Goal: Task Accomplishment & Management: Manage account settings

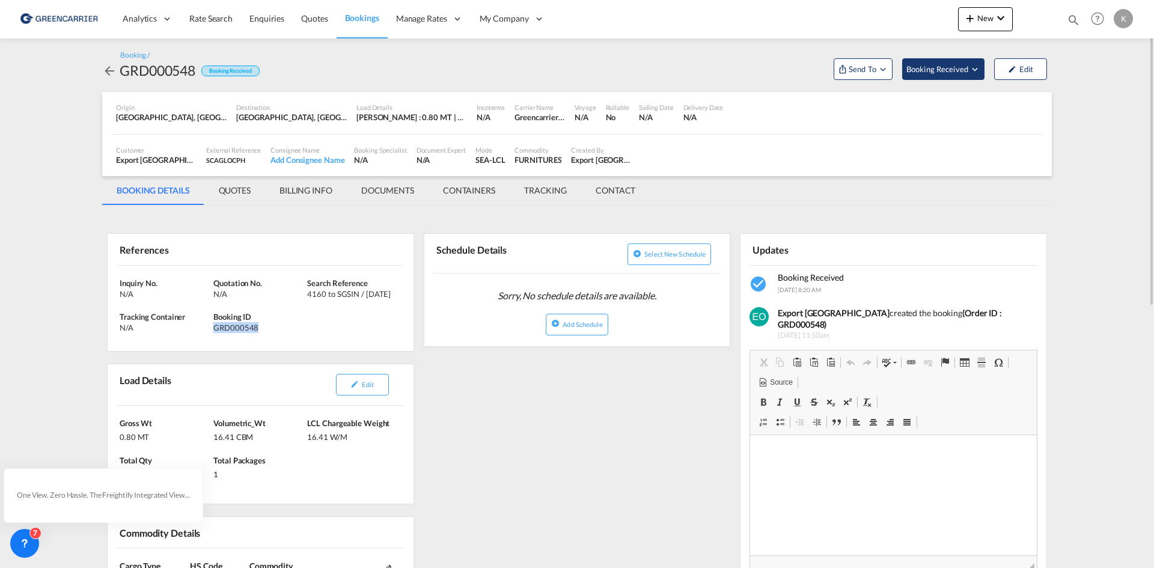
click at [953, 70] on span "Booking Received" at bounding box center [937, 69] width 63 height 12
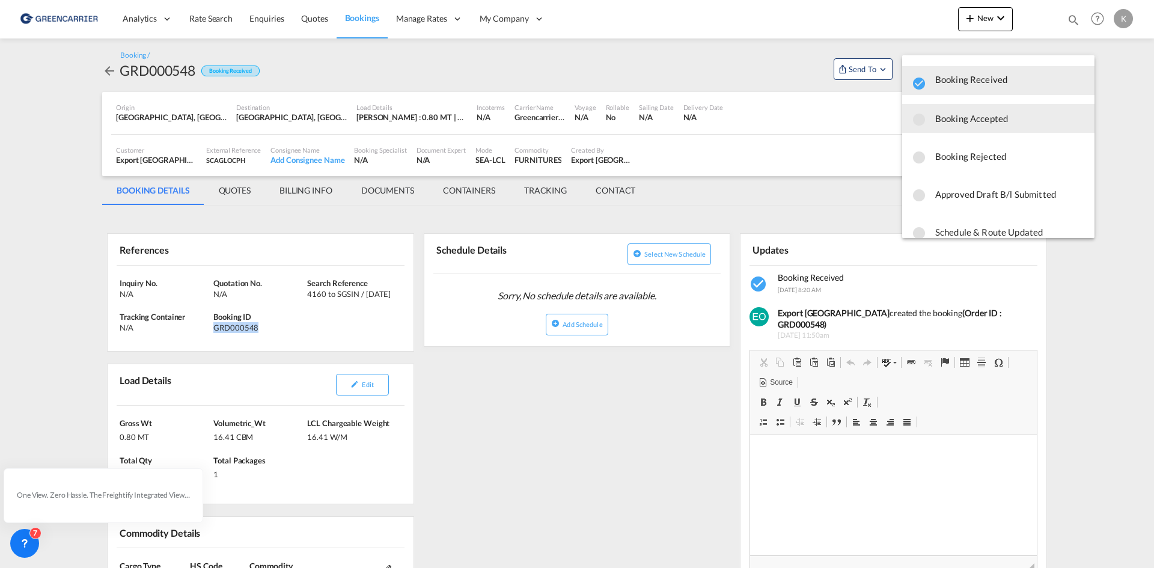
click at [947, 119] on span "Booking Accepted" at bounding box center [1010, 119] width 150 height 22
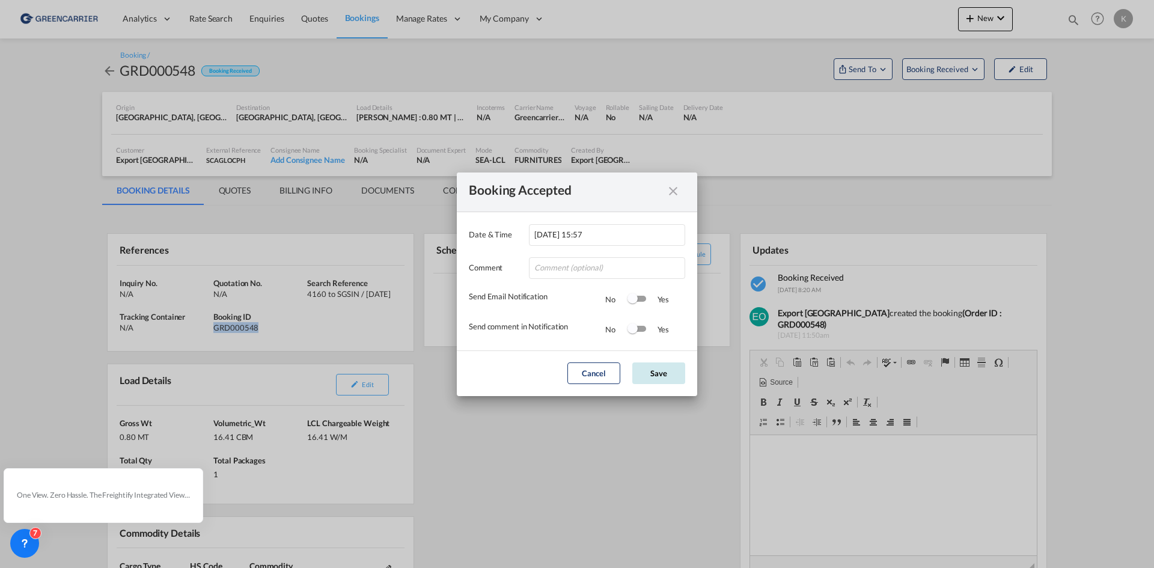
click at [673, 369] on button "Save" at bounding box center [658, 373] width 53 height 22
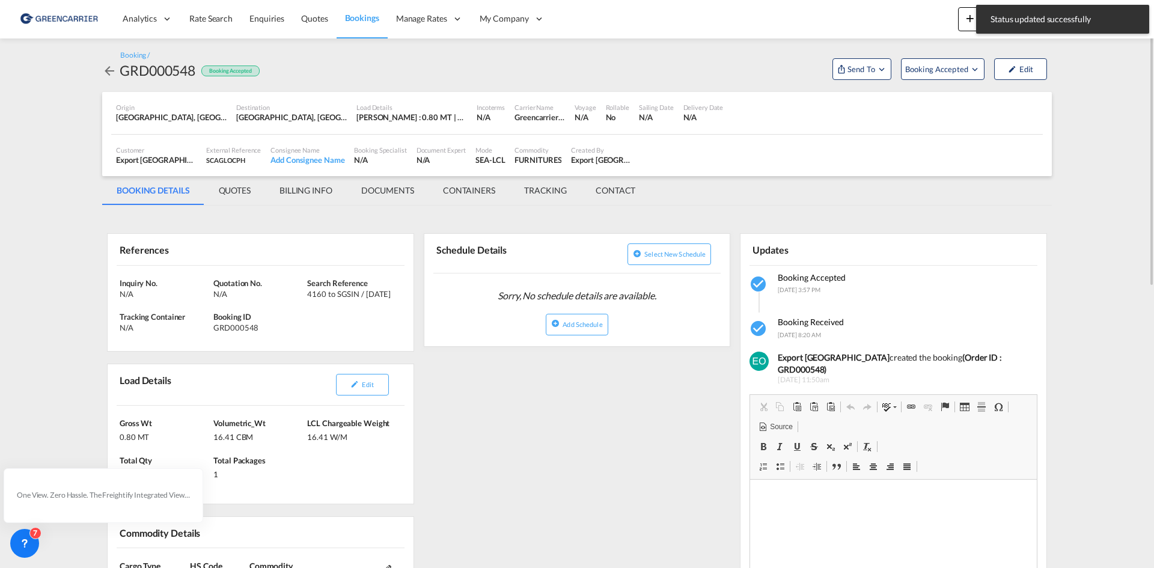
click at [106, 71] on md-icon "icon-arrow-left" at bounding box center [109, 71] width 14 height 14
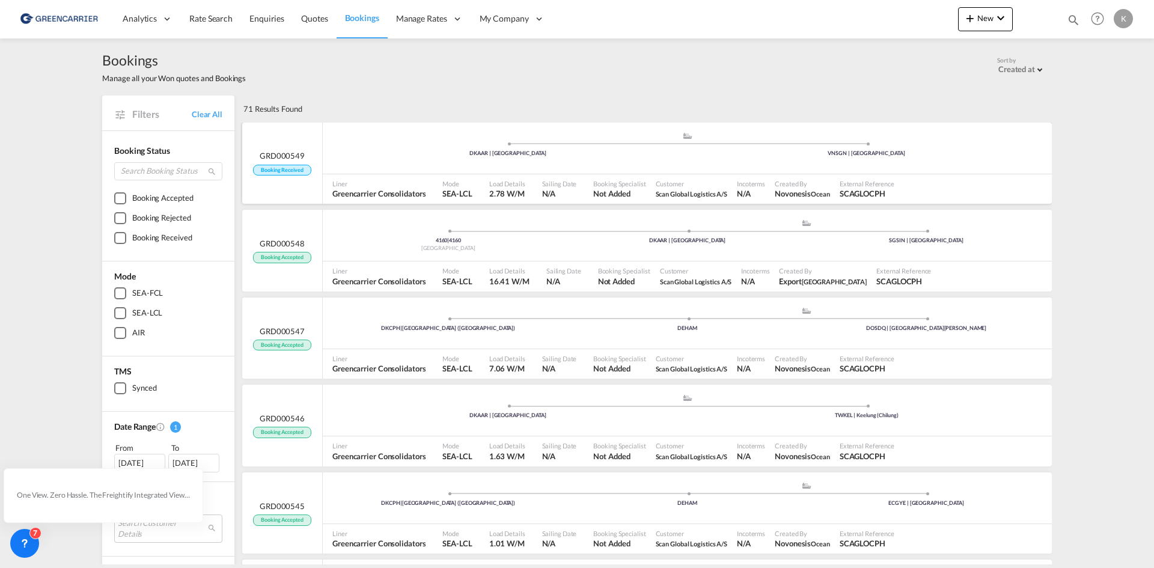
click at [420, 171] on div ".a{fill:#aaa8ad;} .a{fill:#aaa8ad;} DKAAR | [GEOGRAPHIC_DATA] VNSGN | [GEOGRAPH…" at bounding box center [687, 149] width 729 height 52
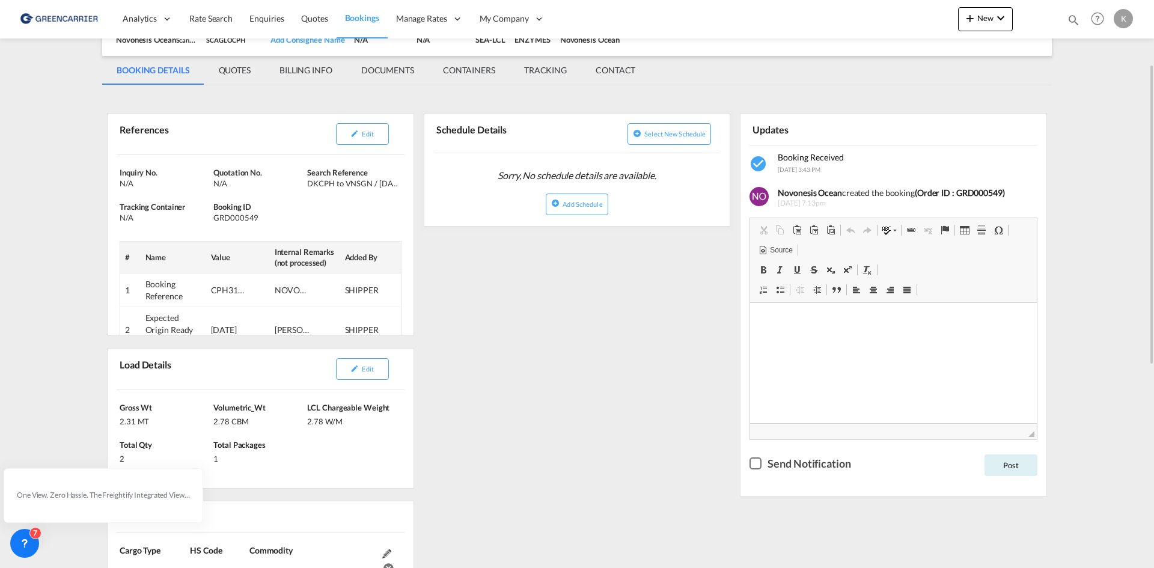
scroll to position [240, 0]
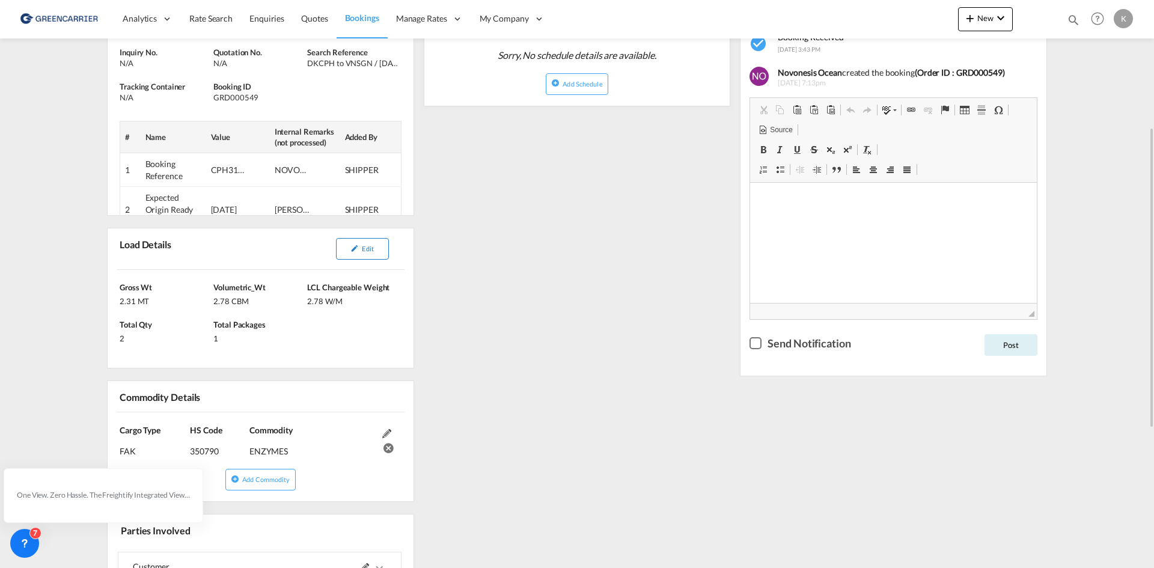
click at [379, 260] on div "Edit" at bounding box center [362, 248] width 75 height 31
click at [379, 249] on button "Edit" at bounding box center [362, 249] width 53 height 22
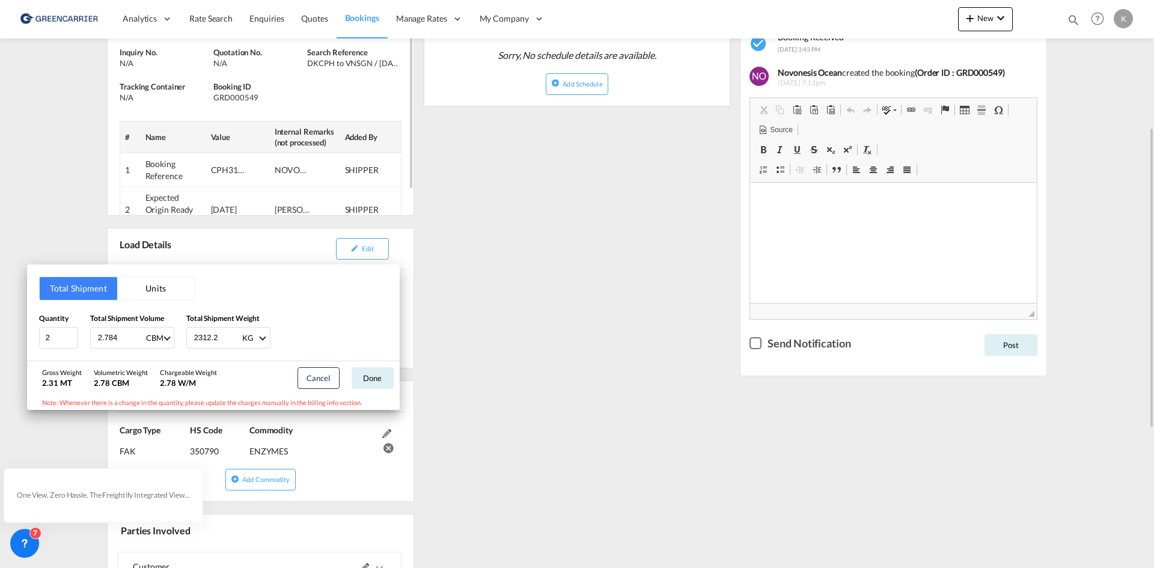
drag, startPoint x: 666, startPoint y: 242, endPoint x: 359, endPoint y: 160, distance: 318.4
click at [654, 243] on div "Total Shipment Units Quantity 2 Total Shipment Volume 2.784 CBM CBM CFT Total S…" at bounding box center [577, 284] width 1154 height 568
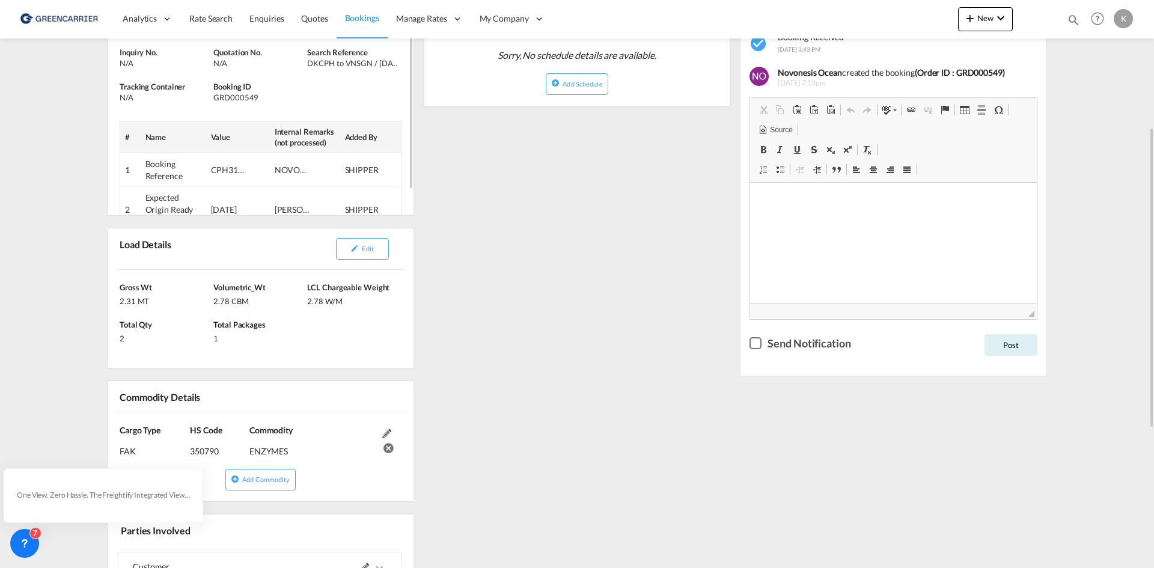
click at [244, 102] on div "GRD000549" at bounding box center [258, 97] width 91 height 11
copy div "GRD000549"
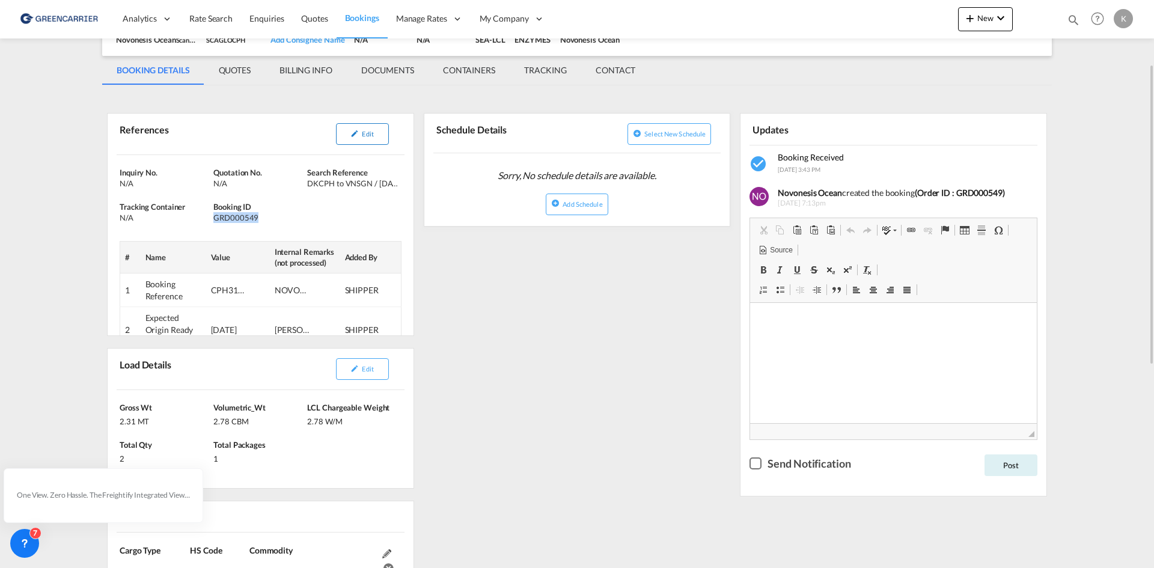
click at [355, 136] on md-icon "icon-pencil" at bounding box center [354, 133] width 8 height 8
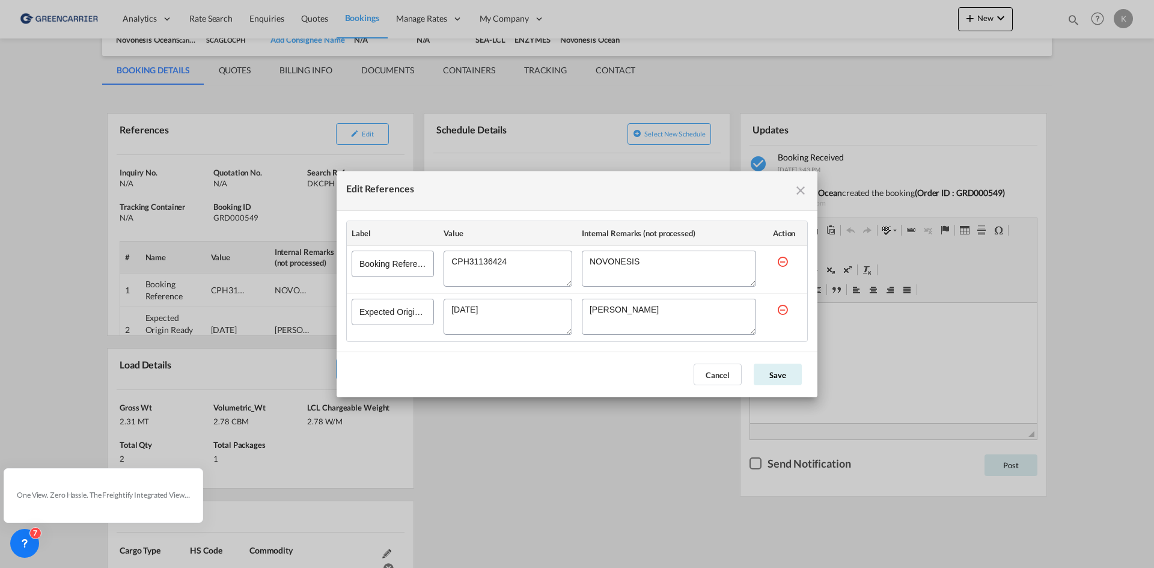
click at [475, 263] on textarea "Edit References" at bounding box center [508, 269] width 129 height 36
click at [802, 187] on md-icon "icon-close fg-AAA8AD cursor" at bounding box center [800, 190] width 14 height 14
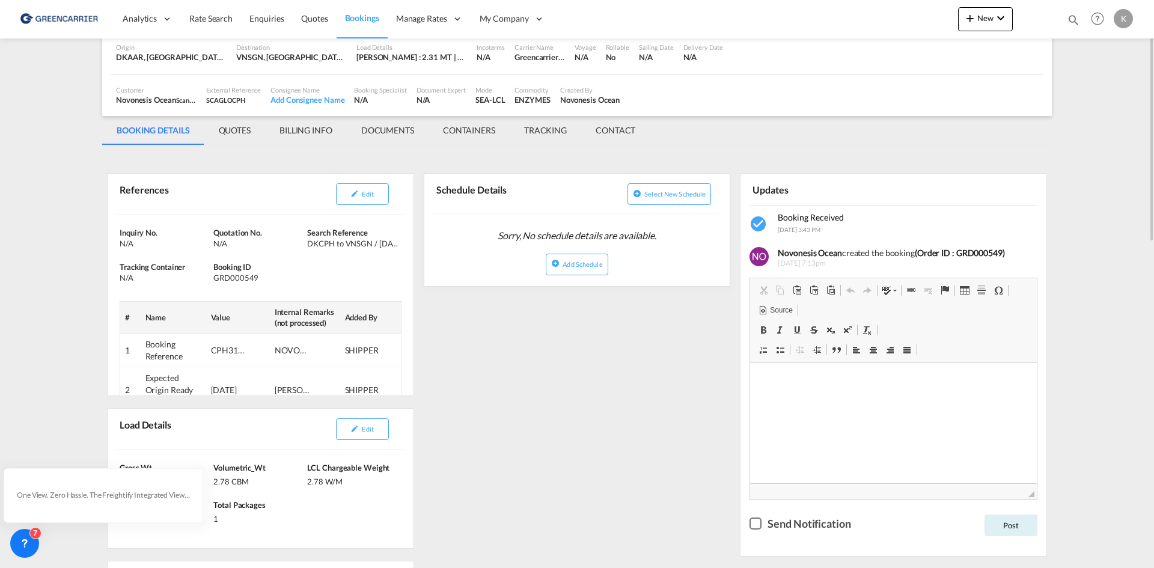
scroll to position [0, 0]
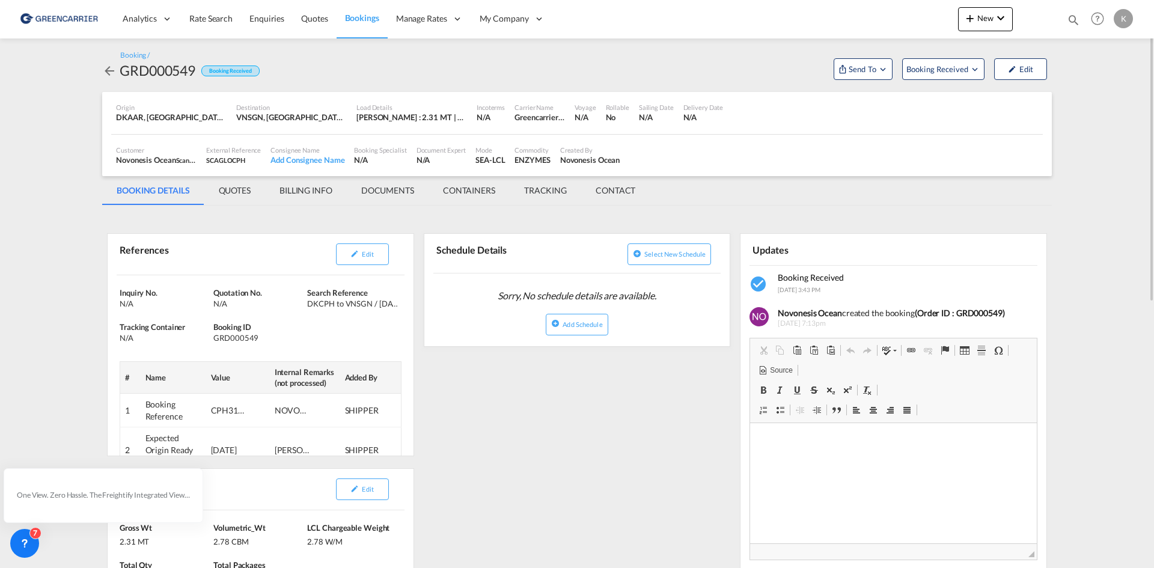
click at [953, 73] on span "Booking Received" at bounding box center [937, 69] width 63 height 12
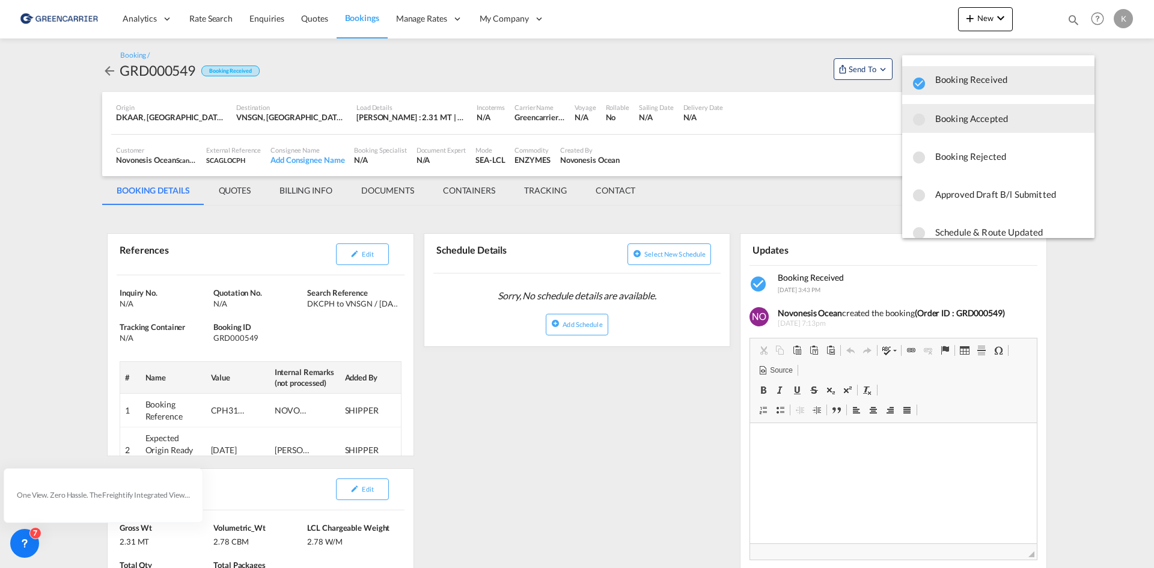
click at [959, 121] on span "Booking Accepted" at bounding box center [1010, 119] width 150 height 22
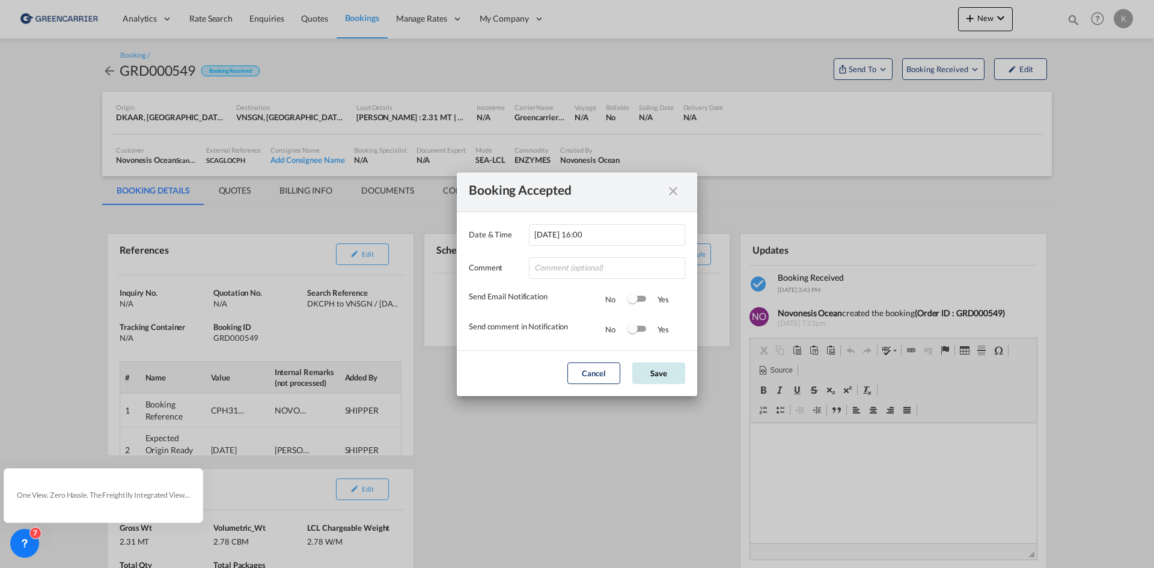
click at [672, 374] on button "Save" at bounding box center [658, 373] width 53 height 22
